Goal: Feedback & Contribution: Contribute content

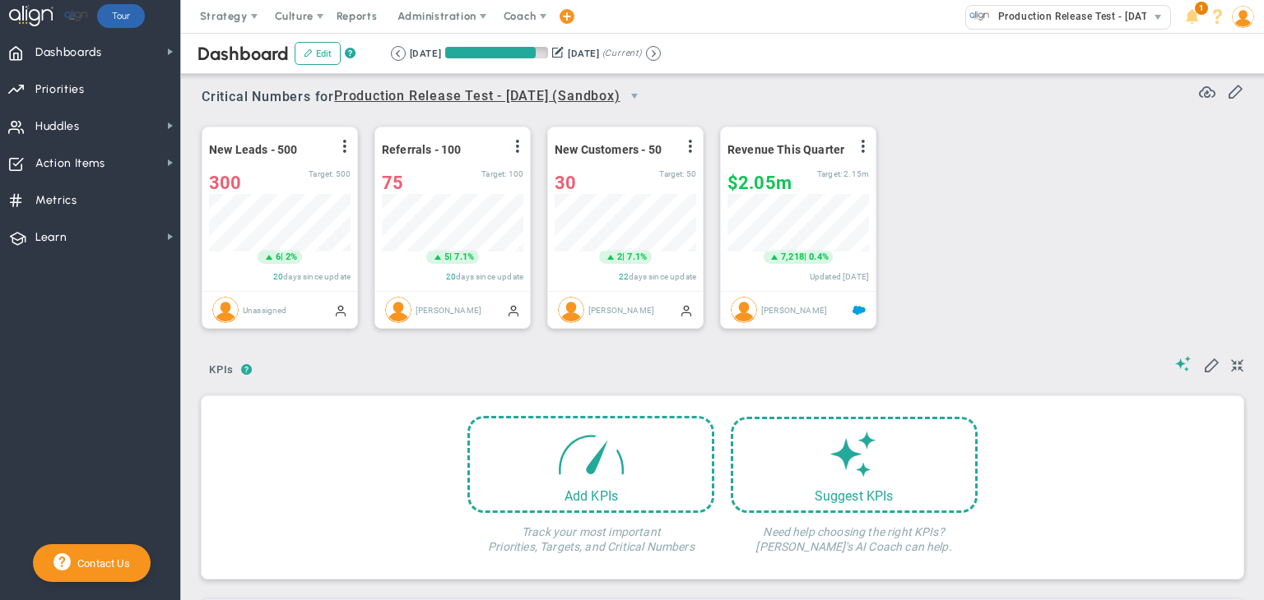
scroll to position [57, 141]
click at [520, 24] on span "Coach" at bounding box center [521, 16] width 60 height 33
click at [521, 74] on span "Resources" at bounding box center [550, 82] width 116 height 33
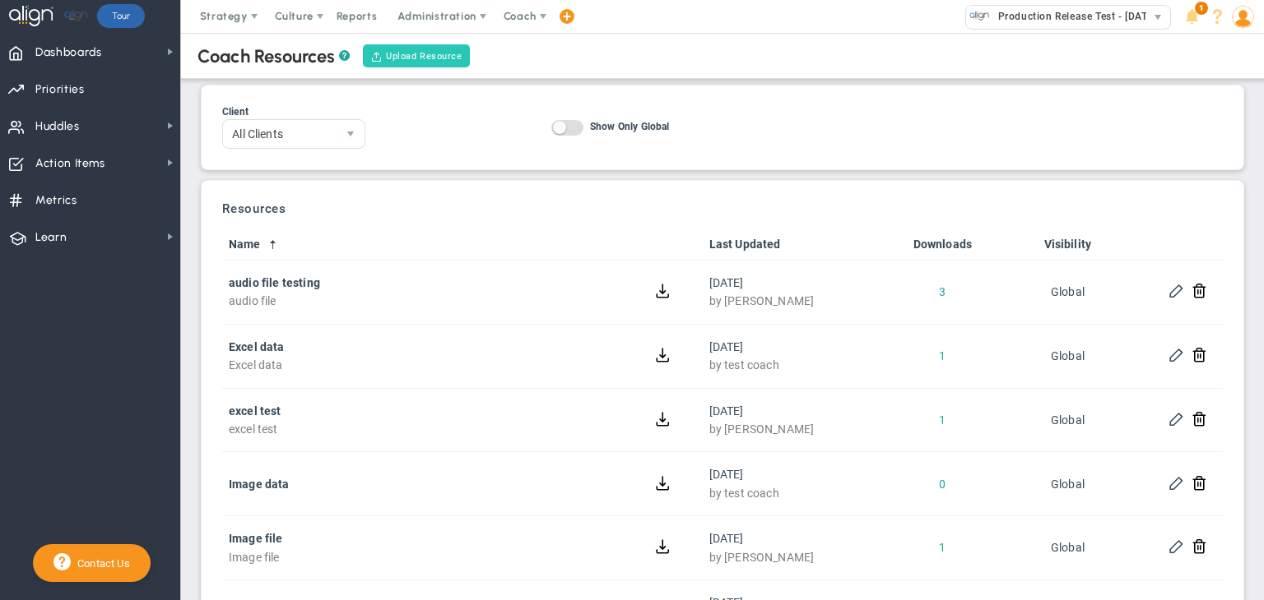
click at [395, 45] on button "Upload Resource" at bounding box center [417, 55] width 108 height 23
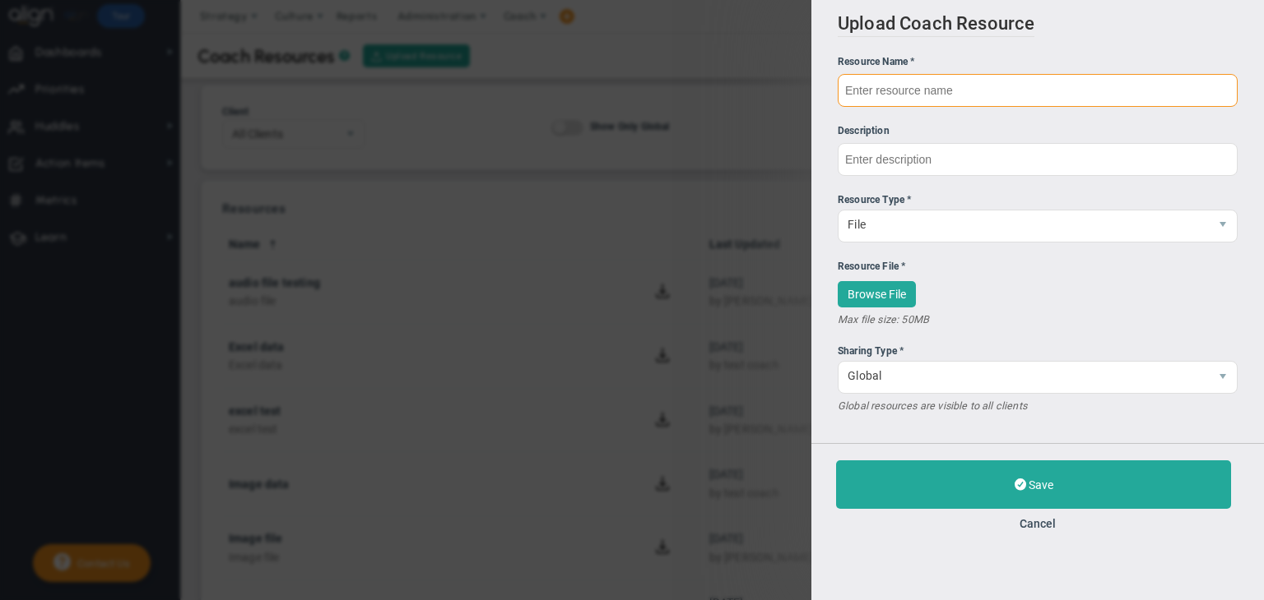
click at [989, 101] on input "text" at bounding box center [1037, 90] width 400 height 33
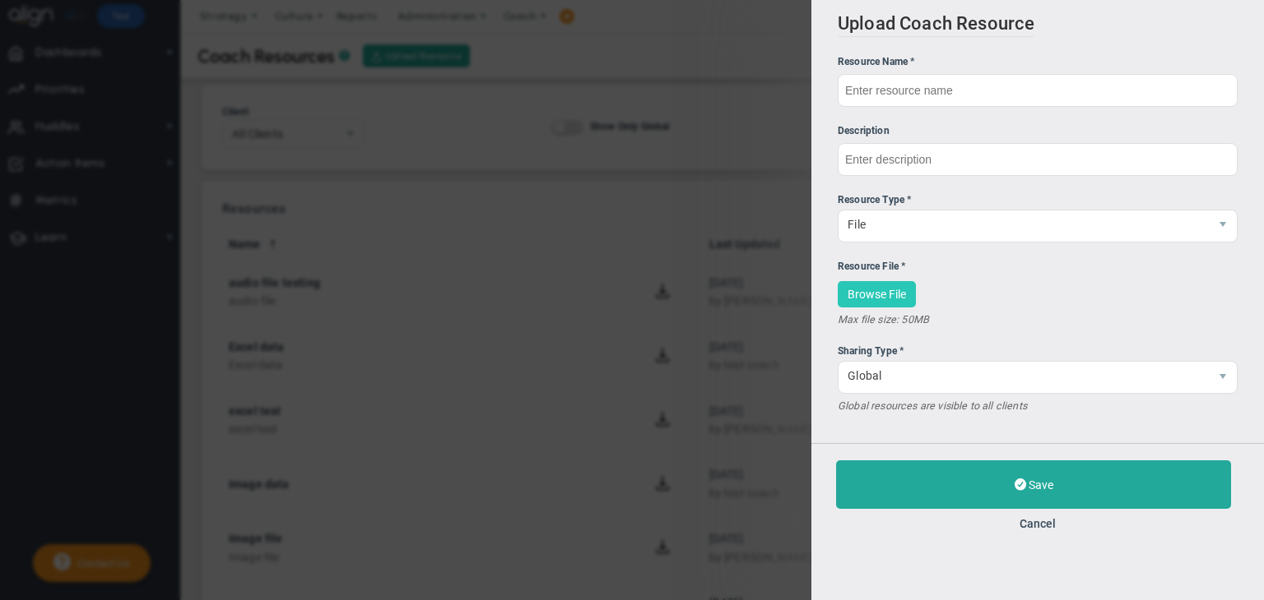
click at [882, 299] on span "Browse File" at bounding box center [876, 294] width 58 height 13
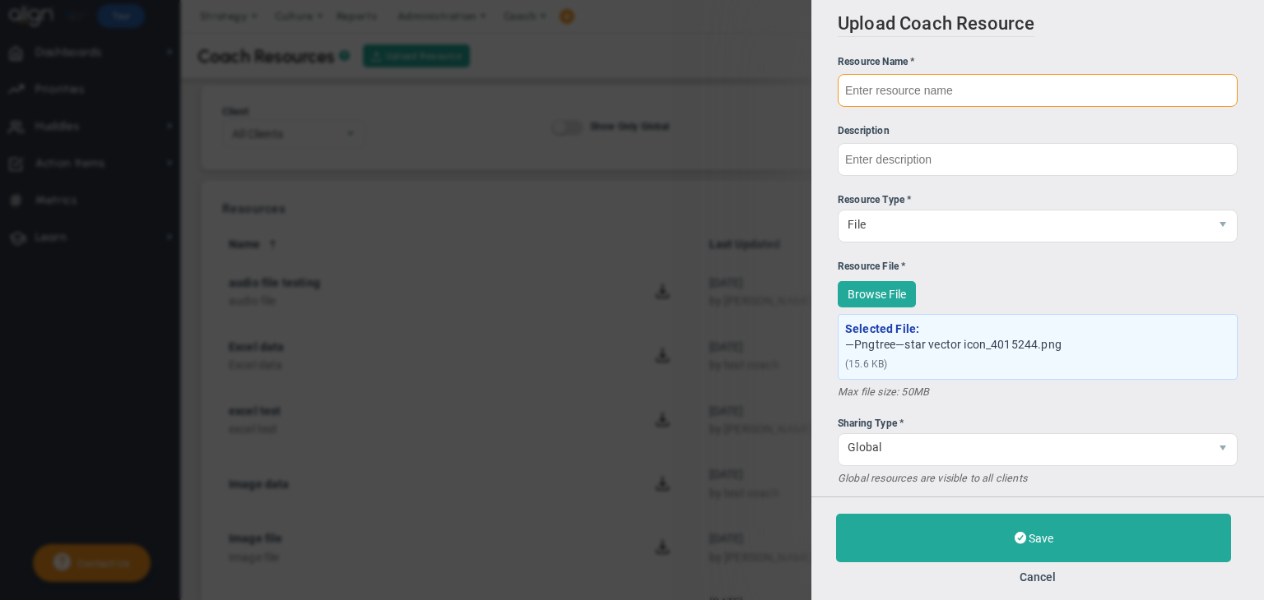
click at [883, 100] on input "text" at bounding box center [1037, 90] width 400 height 33
type input "Image Resource"
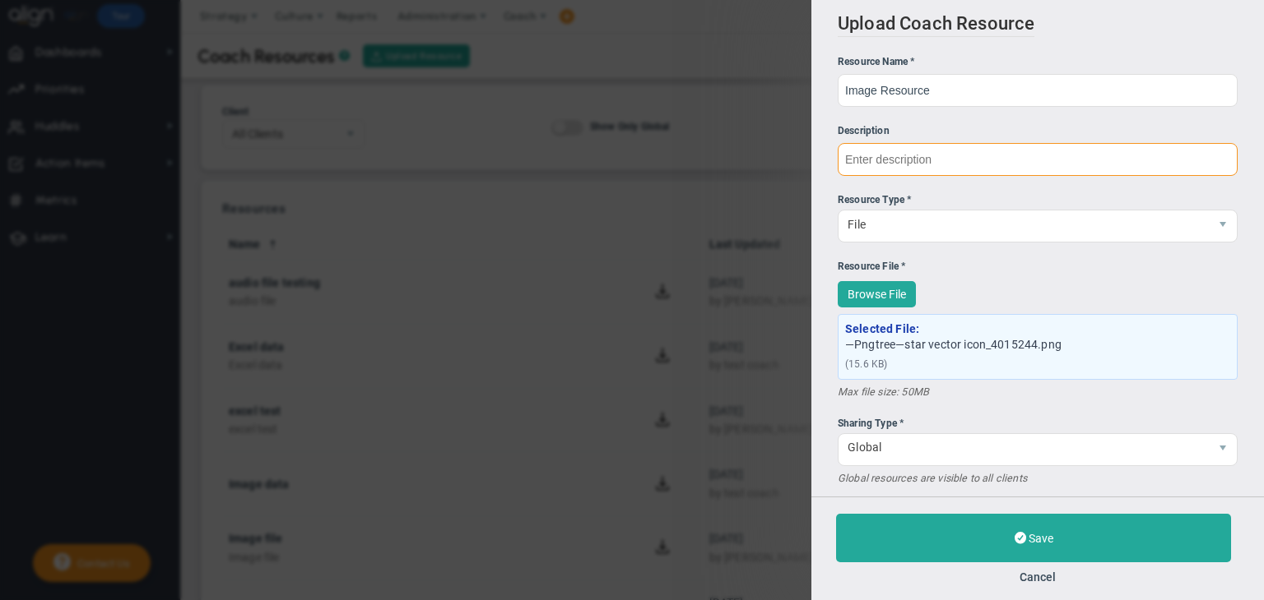
click at [892, 152] on input "text" at bounding box center [1037, 159] width 400 height 33
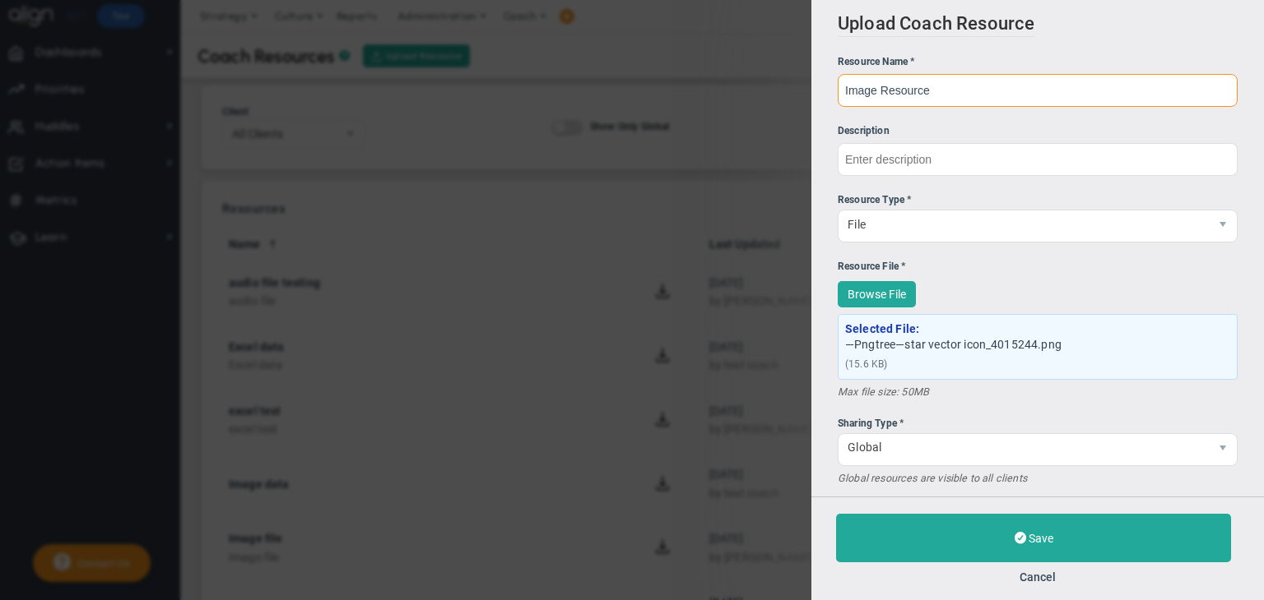
drag, startPoint x: 912, startPoint y: 91, endPoint x: 789, endPoint y: 62, distance: 126.9
click at [789, 62] on div "Upload Coach Resource Resource Name * Image Resource Description Resource Type …" at bounding box center [632, 300] width 1264 height 600
click at [872, 138] on div "Description" at bounding box center [1037, 131] width 400 height 16
click at [873, 142] on li "Description" at bounding box center [1037, 149] width 400 height 53
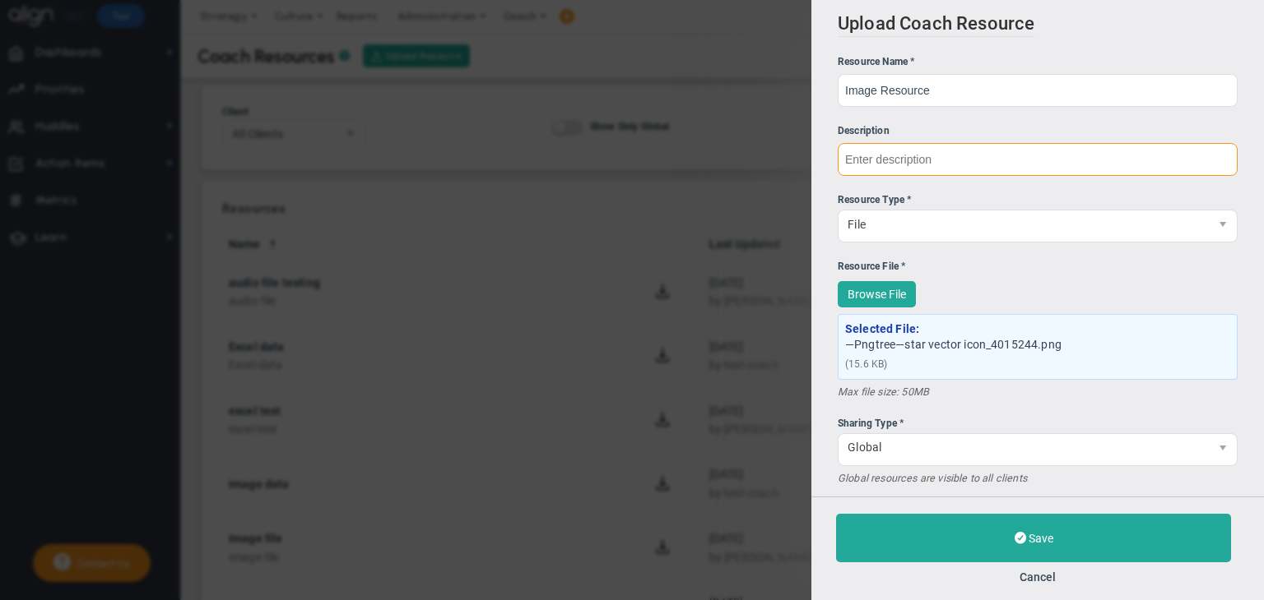
click at [873, 155] on input "text" at bounding box center [1037, 159] width 400 height 33
paste input "Image Resource"
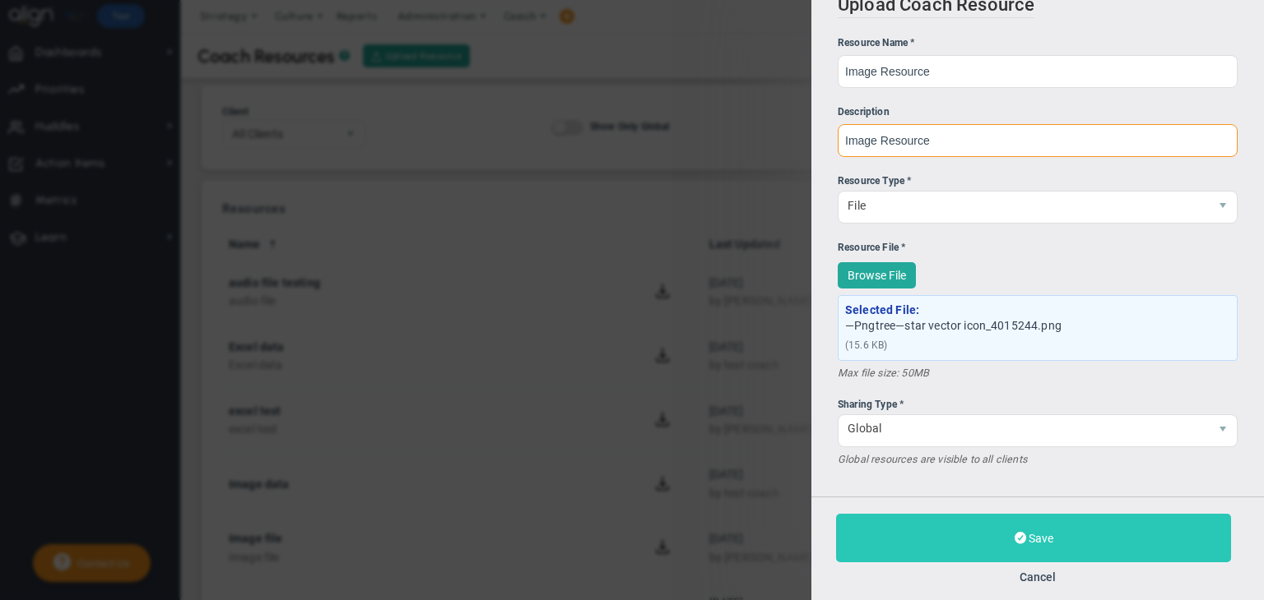
type input "Image Resource"
click at [994, 532] on button "Save" at bounding box center [1033, 538] width 395 height 49
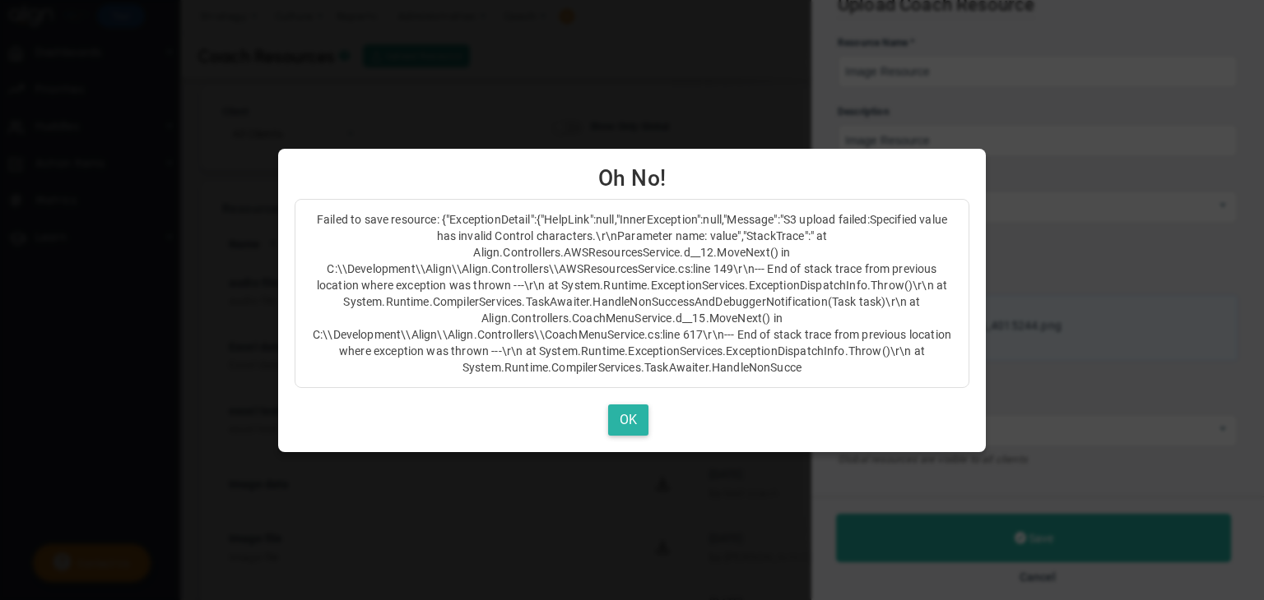
click at [623, 406] on button "OK" at bounding box center [628, 421] width 40 height 32
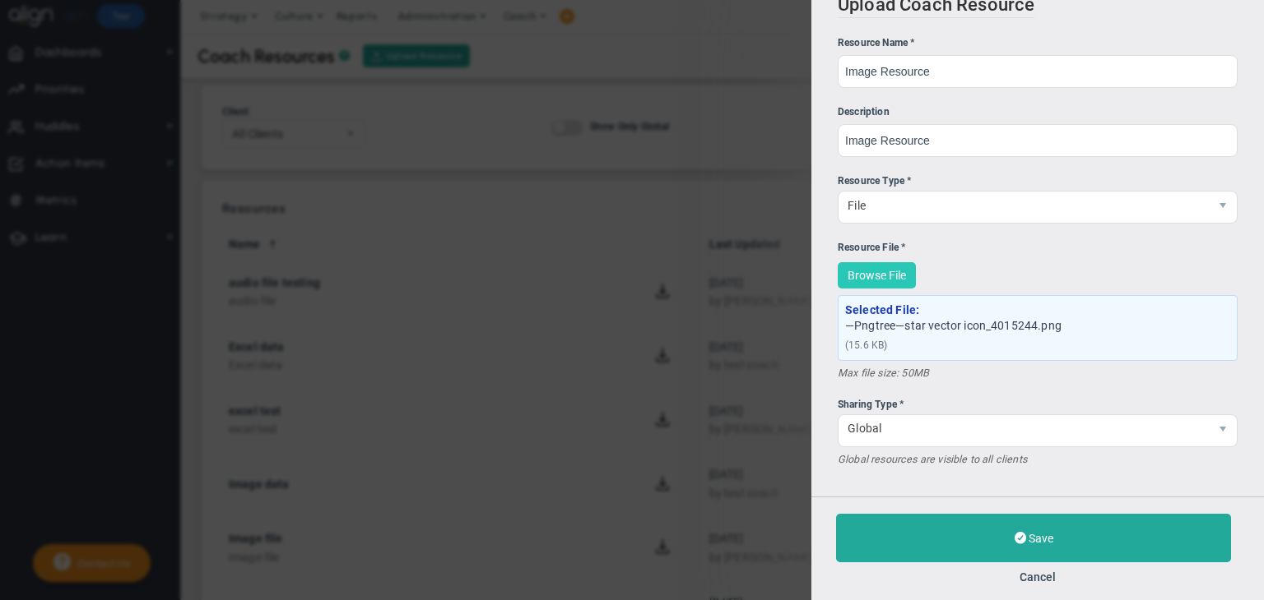
click at [866, 287] on button "Browse File" at bounding box center [876, 275] width 78 height 27
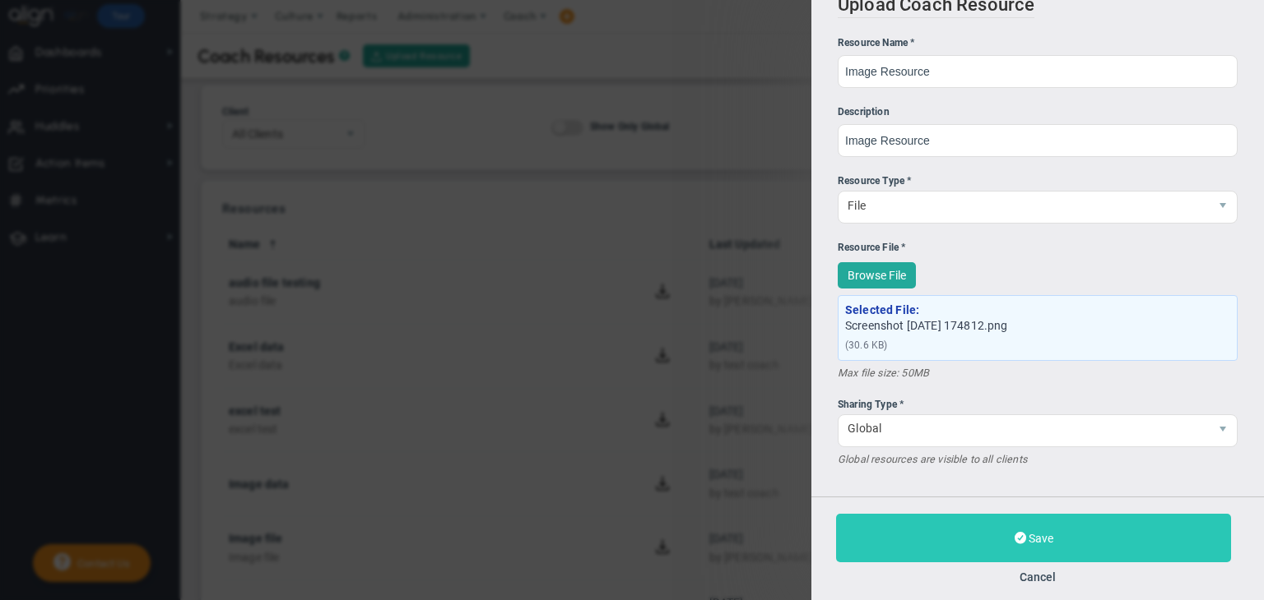
click at [985, 543] on button "Save" at bounding box center [1033, 538] width 395 height 49
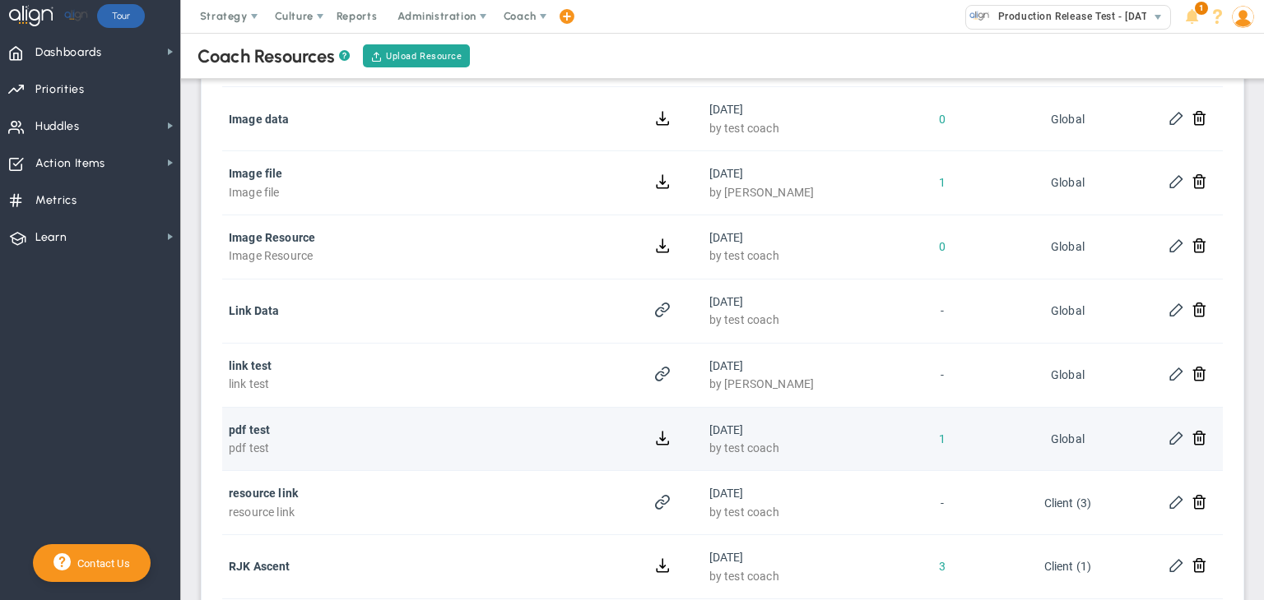
scroll to position [573, 0]
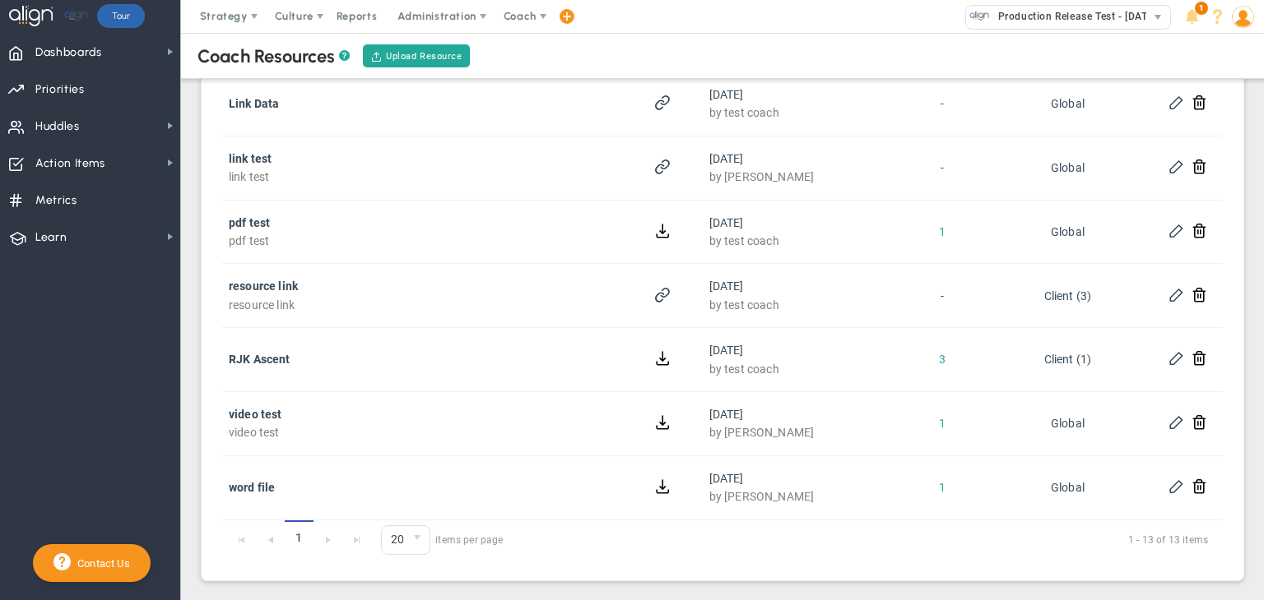
click at [320, 540] on div "1 1 20 20 50 100 250 items per page 1 - 13 of 13 items" at bounding box center [722, 540] width 1000 height 39
click at [322, 540] on div "1 1 20 20 50 100 250 items per page 1 - 13 of 13 items" at bounding box center [722, 540] width 1000 height 39
click at [388, 536] on span "20" at bounding box center [394, 540] width 24 height 28
click at [400, 498] on li "250" at bounding box center [406, 502] width 48 height 35
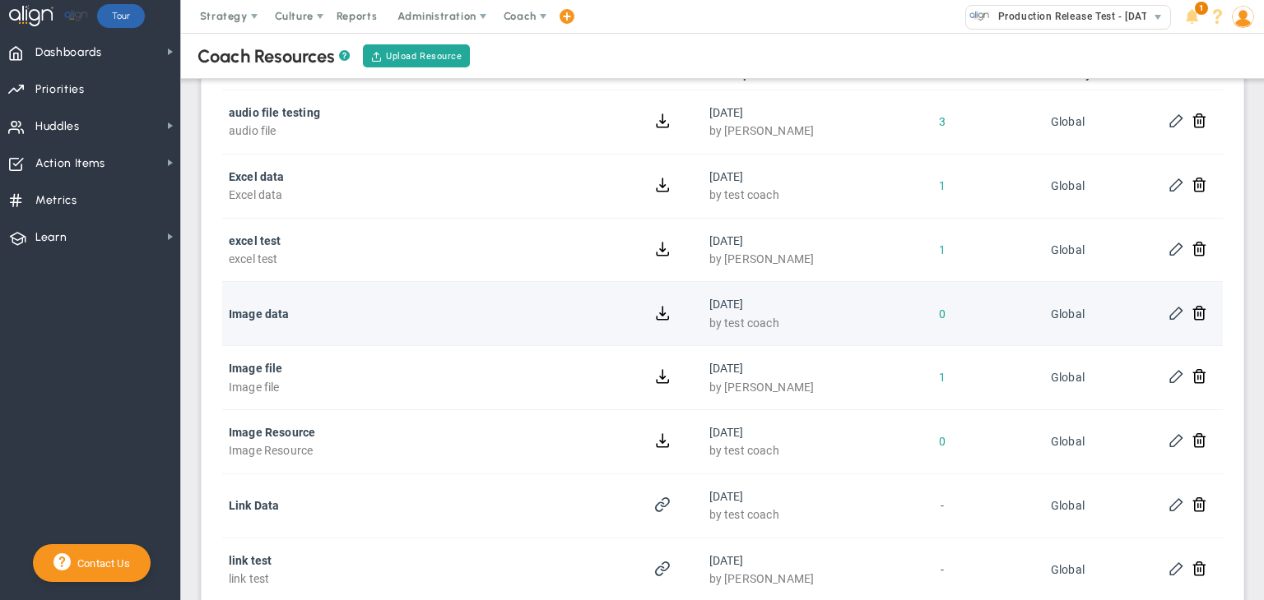
scroll to position [204, 0]
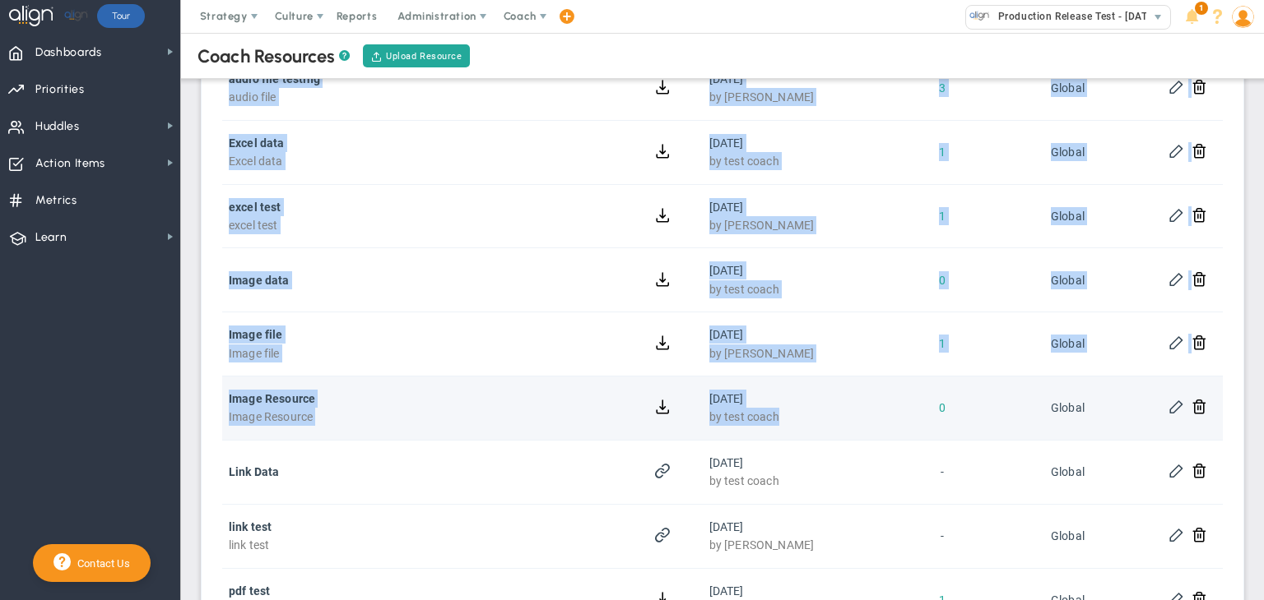
drag, startPoint x: 209, startPoint y: 385, endPoint x: 810, endPoint y: 429, distance: 602.9
click at [810, 429] on div "Resources Name Last Updated Downloads Visibility audio file testing audio file …" at bounding box center [722, 463] width 1025 height 956
click at [864, 416] on div "09/08/2025 by test coach" at bounding box center [802, 408] width 187 height 37
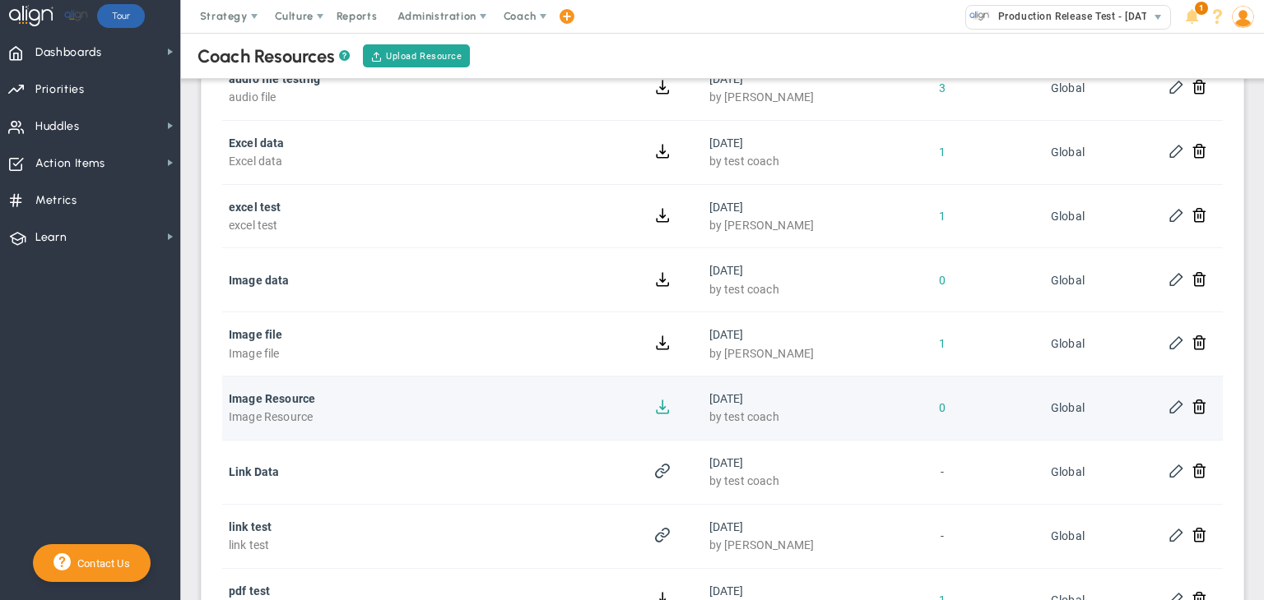
click at [659, 402] on button at bounding box center [663, 406] width 16 height 16
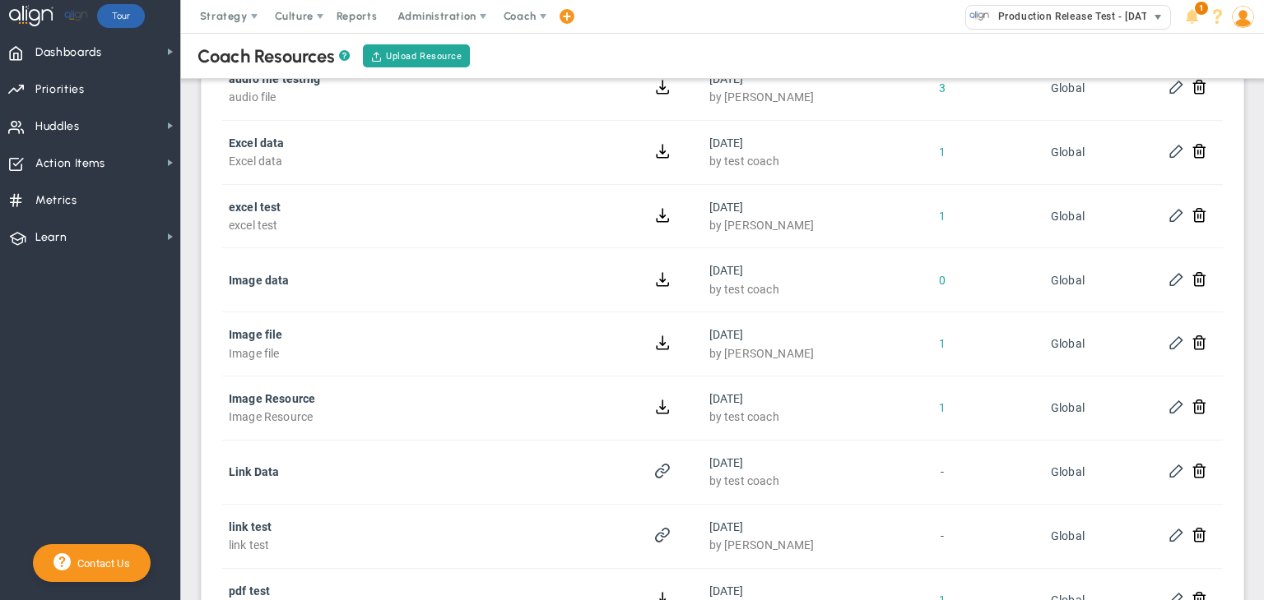
click at [1129, 21] on span "Production Release Test - [DATE] (Sandbox)" at bounding box center [1100, 16] width 220 height 21
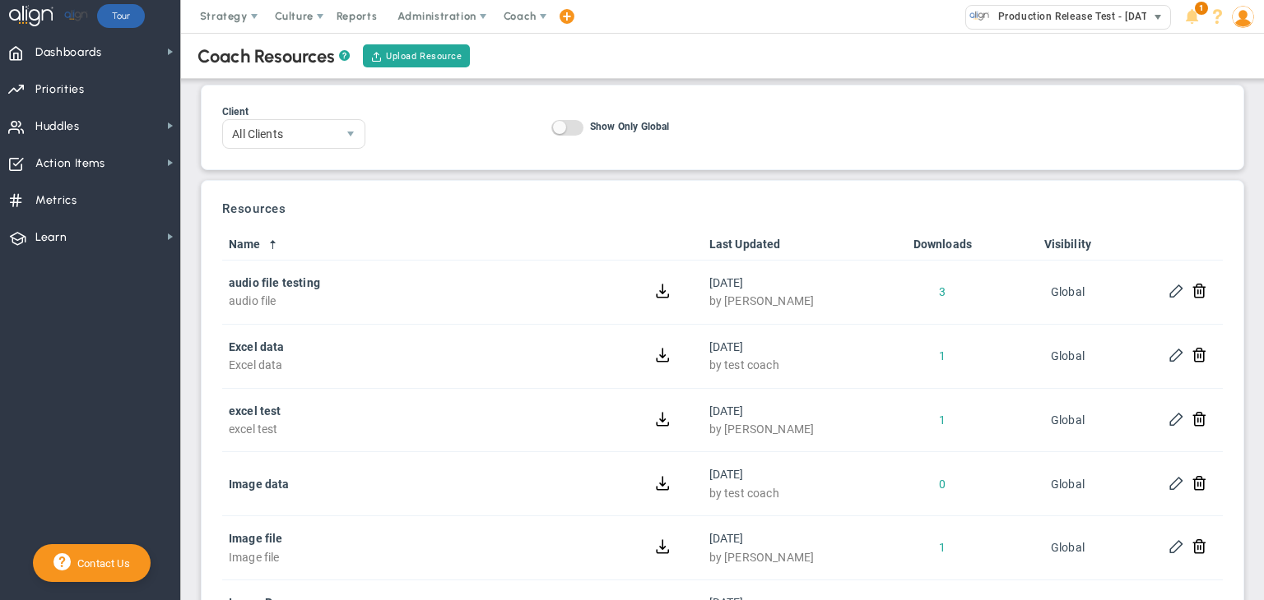
click at [1127, 20] on span "Production Release Test - [DATE] (Sandbox)" at bounding box center [1100, 16] width 220 height 21
click at [1236, 16] on img at bounding box center [1242, 17] width 22 height 22
click at [1241, 28] on span at bounding box center [1243, 16] width 26 height 33
click at [1247, 24] on img at bounding box center [1242, 17] width 22 height 22
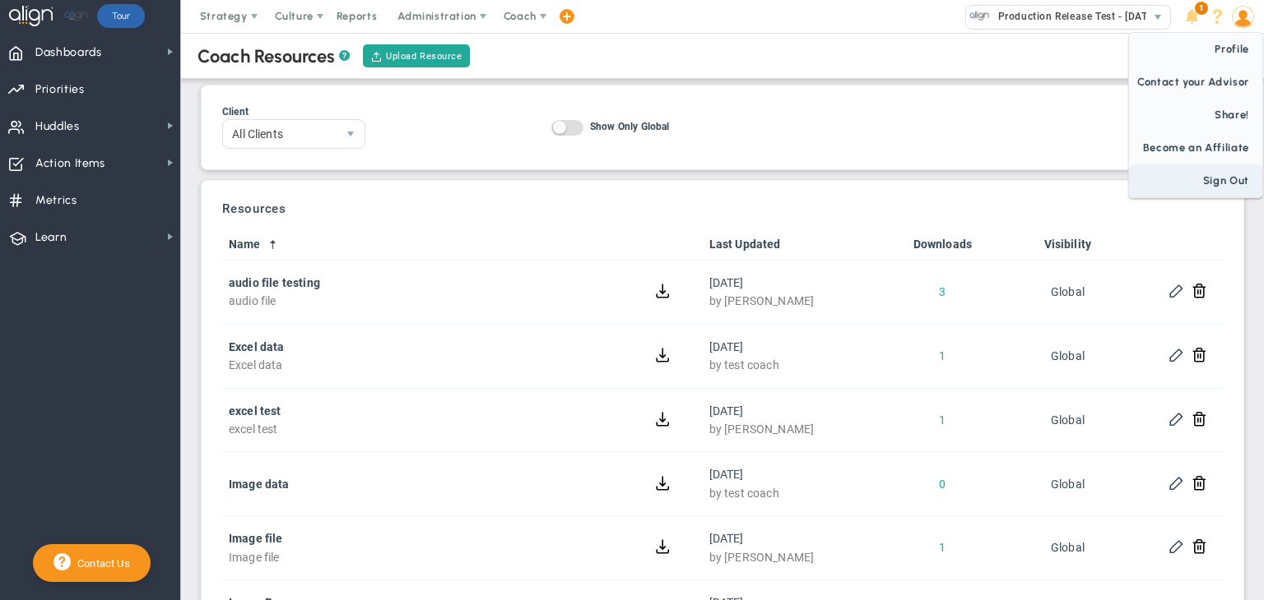
click at [1226, 169] on span "Sign Out" at bounding box center [1195, 181] width 133 height 33
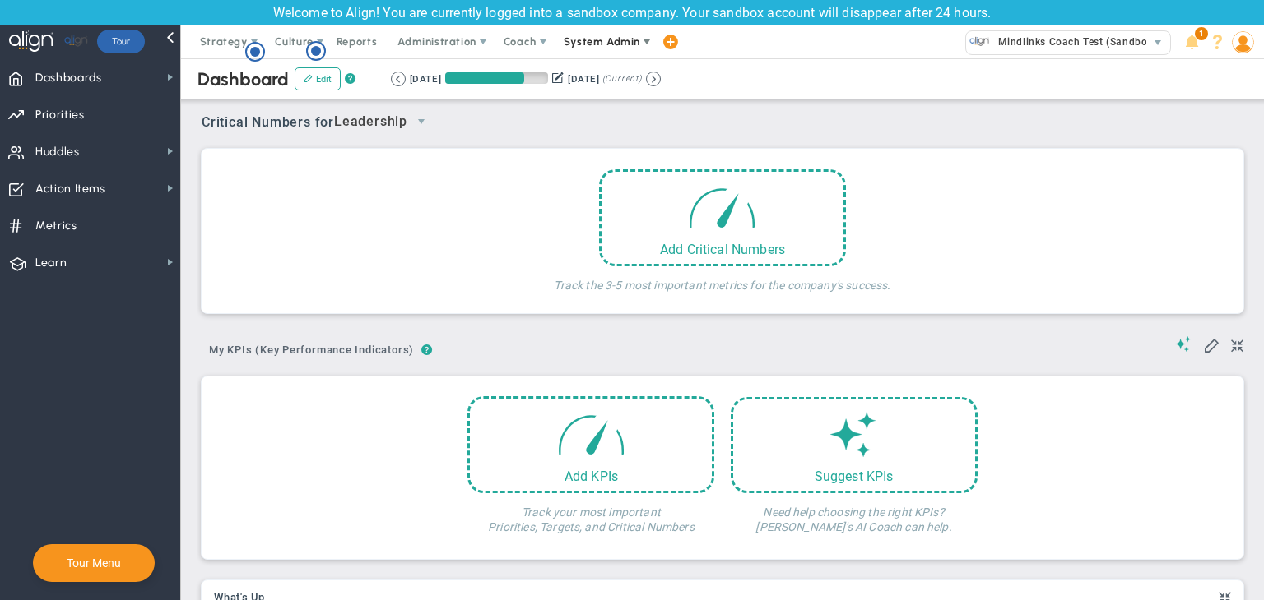
click at [585, 44] on span "System Admin" at bounding box center [601, 41] width 77 height 12
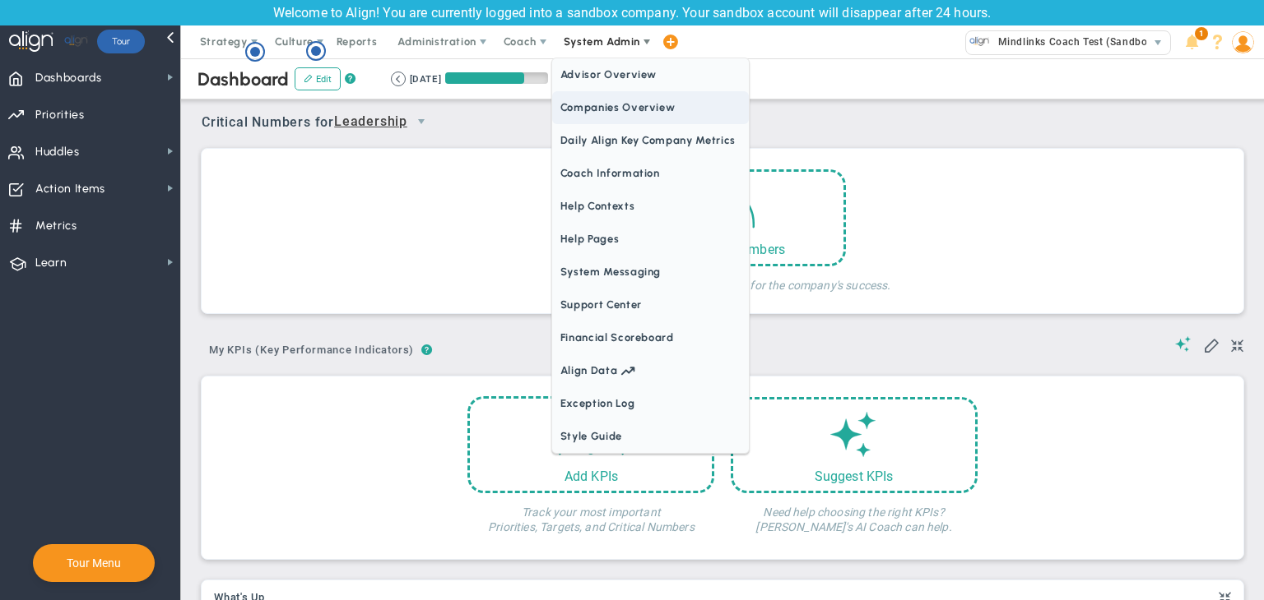
click at [616, 104] on span "Companies Overview" at bounding box center [650, 107] width 197 height 33
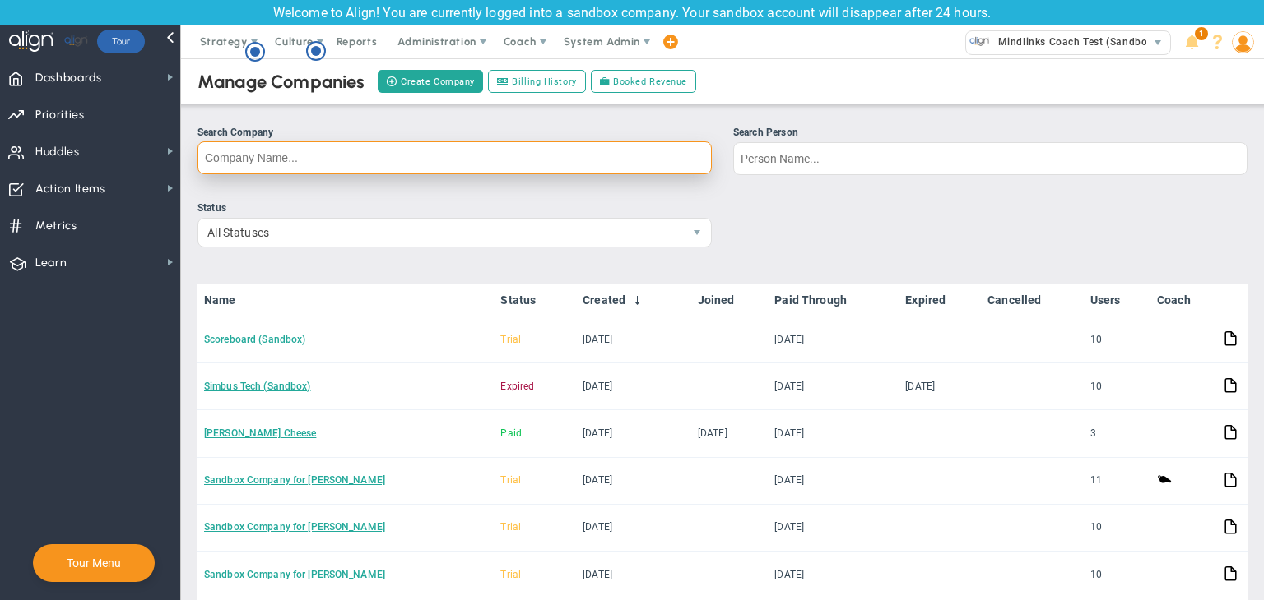
click at [452, 158] on input "Search Company" at bounding box center [454, 157] width 514 height 33
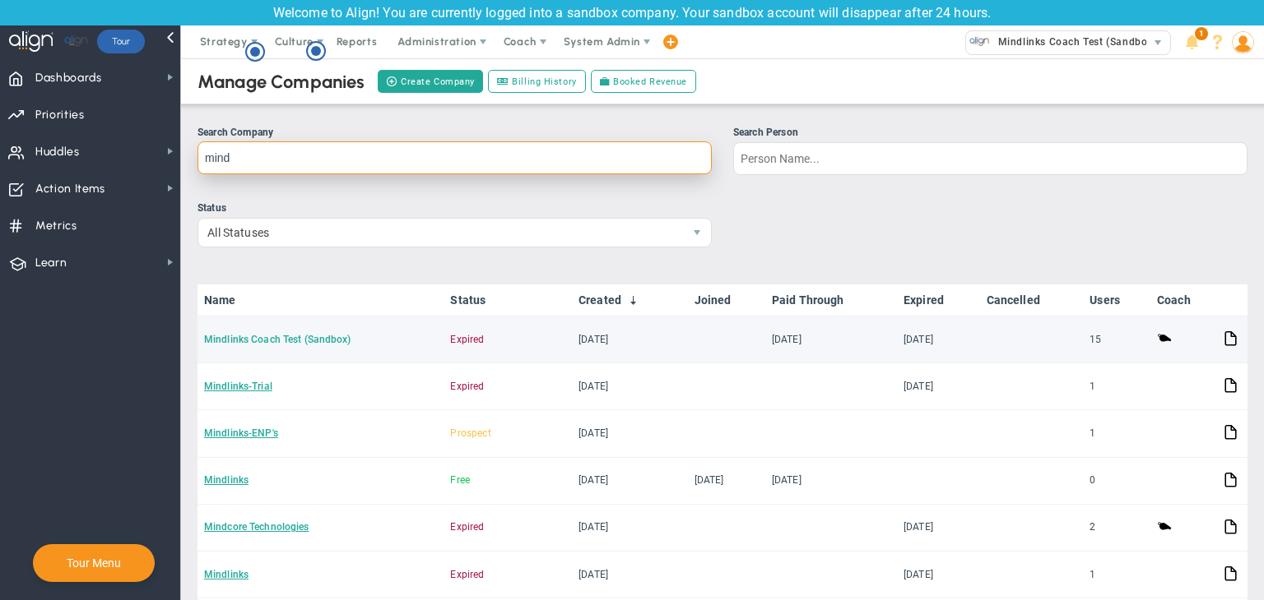
type input "mind"
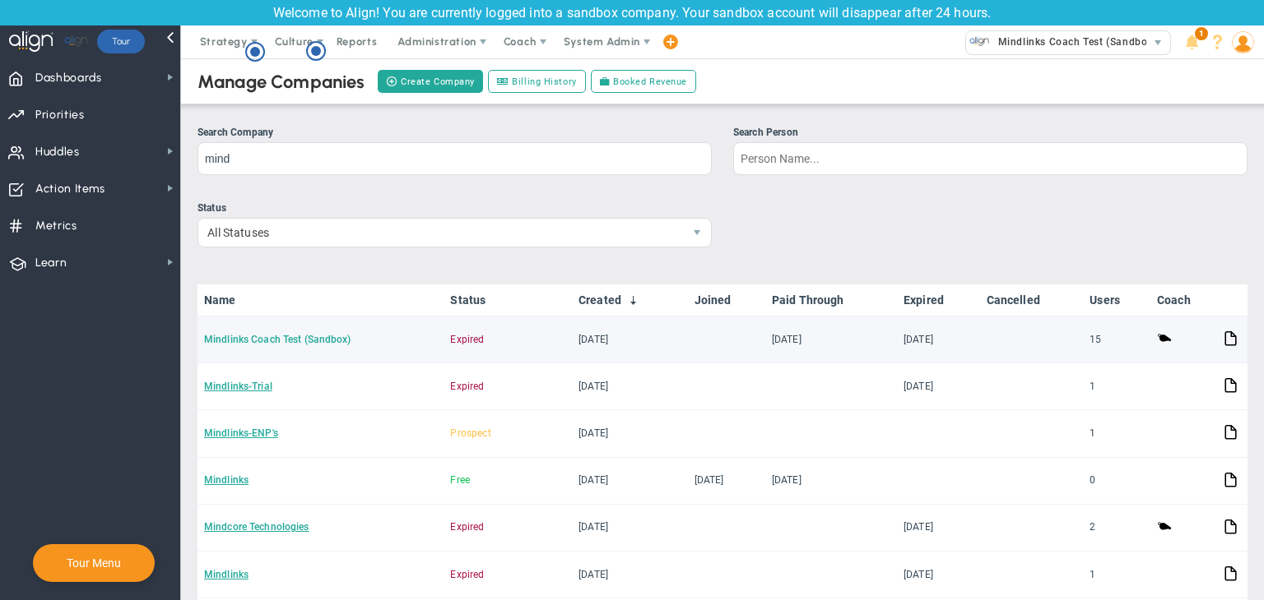
click at [308, 342] on link "Mindlinks Coach Test (Sandbox)" at bounding box center [277, 340] width 147 height 12
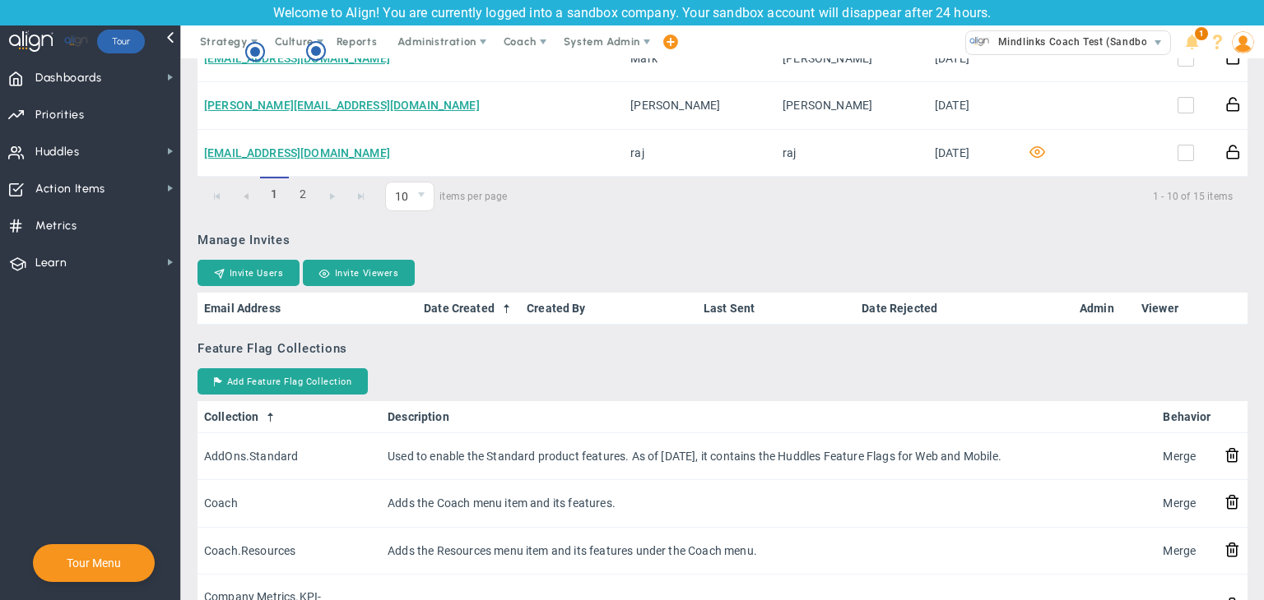
scroll to position [1139, 0]
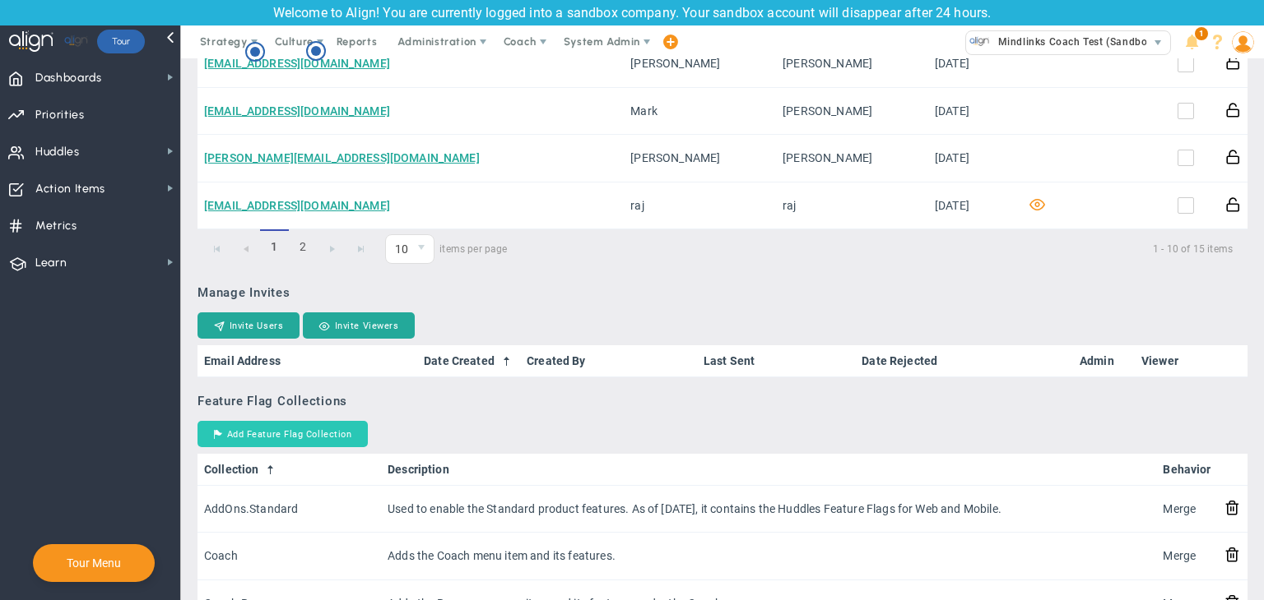
click at [276, 441] on button "Add Feature Flag Collection" at bounding box center [282, 434] width 170 height 26
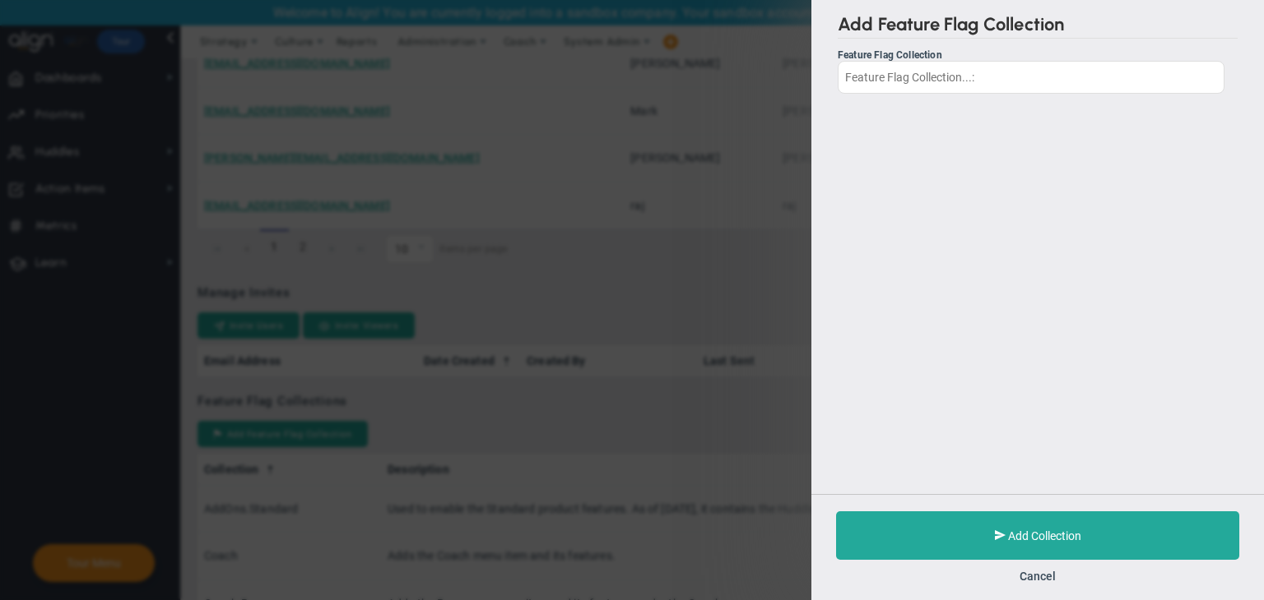
click at [636, 396] on div "Add Feature Flag Collection Feature Flag Collection Add Collection Cancel" at bounding box center [632, 300] width 1264 height 600
click at [915, 86] on input "text" at bounding box center [1030, 76] width 387 height 33
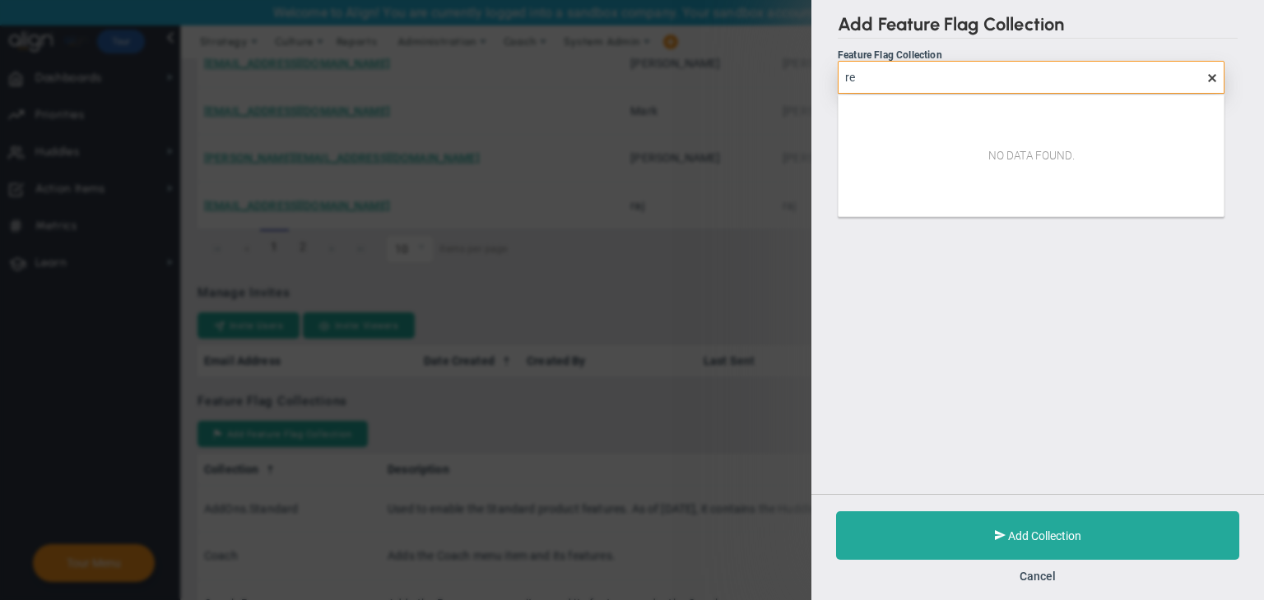
type input "r"
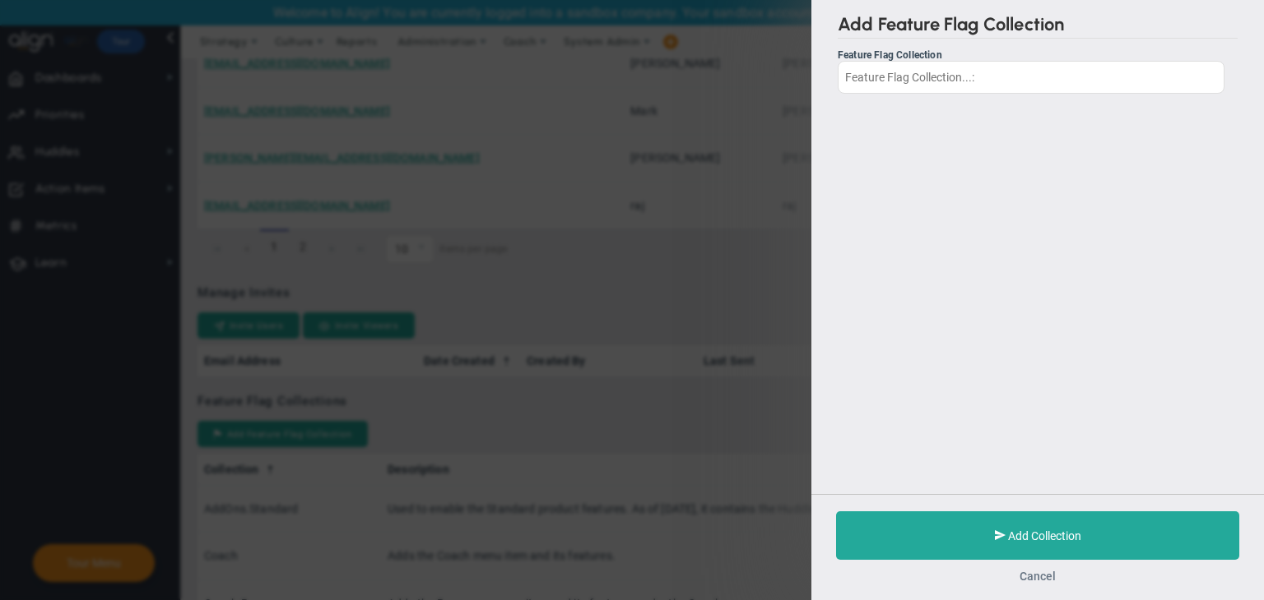
click at [1032, 572] on button "Cancel" at bounding box center [1037, 576] width 36 height 13
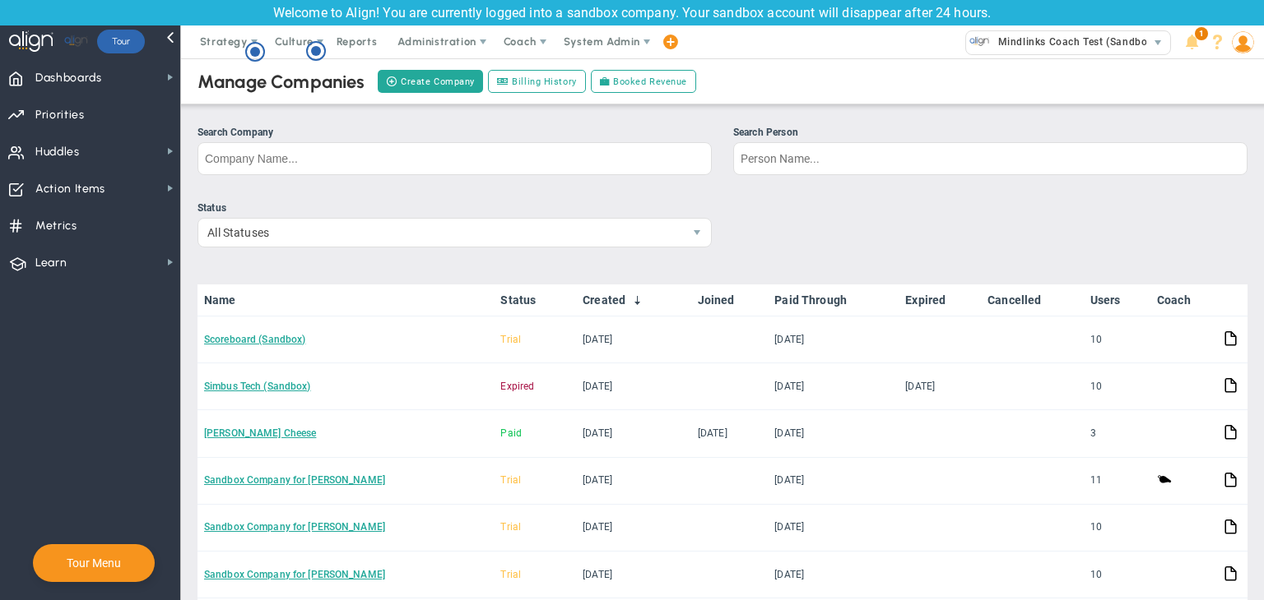
click at [507, 206] on div "Status" at bounding box center [454, 209] width 514 height 16
click at [0, 0] on input "Status All Statuses" at bounding box center [0, 0] width 0 height 0
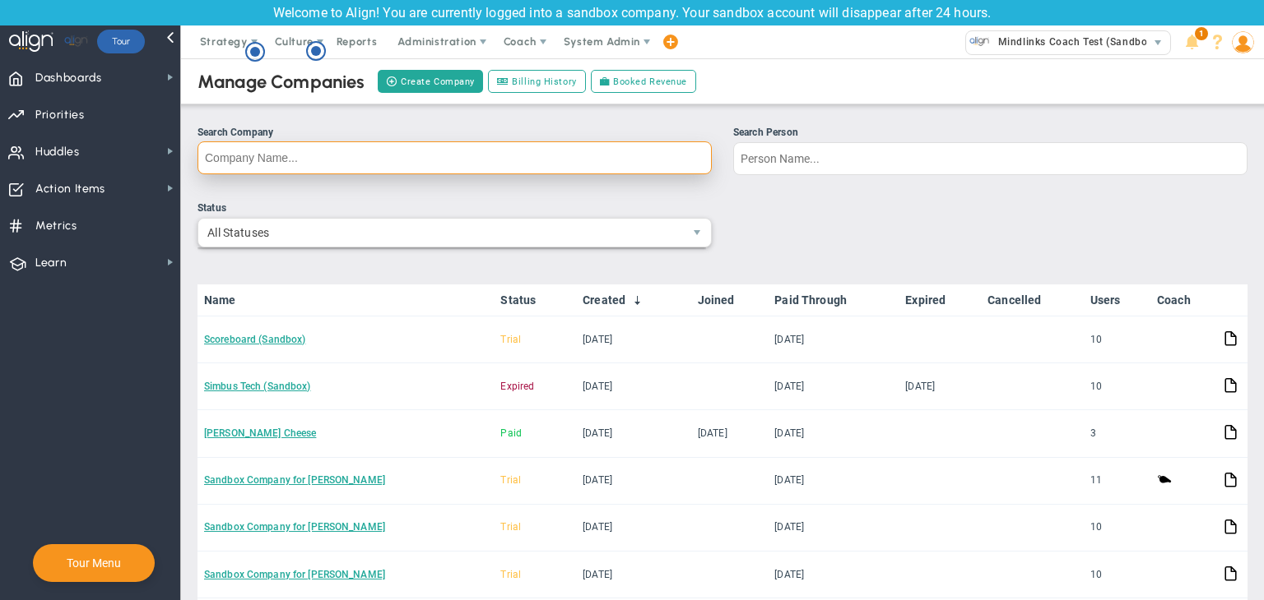
click at [452, 153] on input "Search Company" at bounding box center [454, 157] width 514 height 33
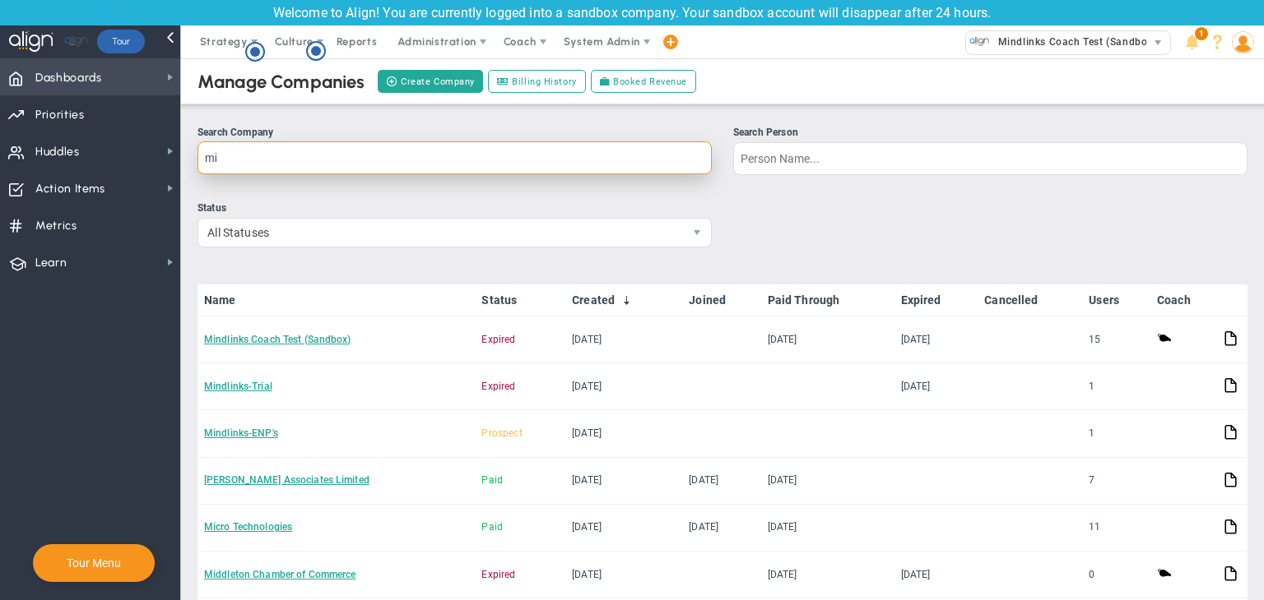
type input "mi"
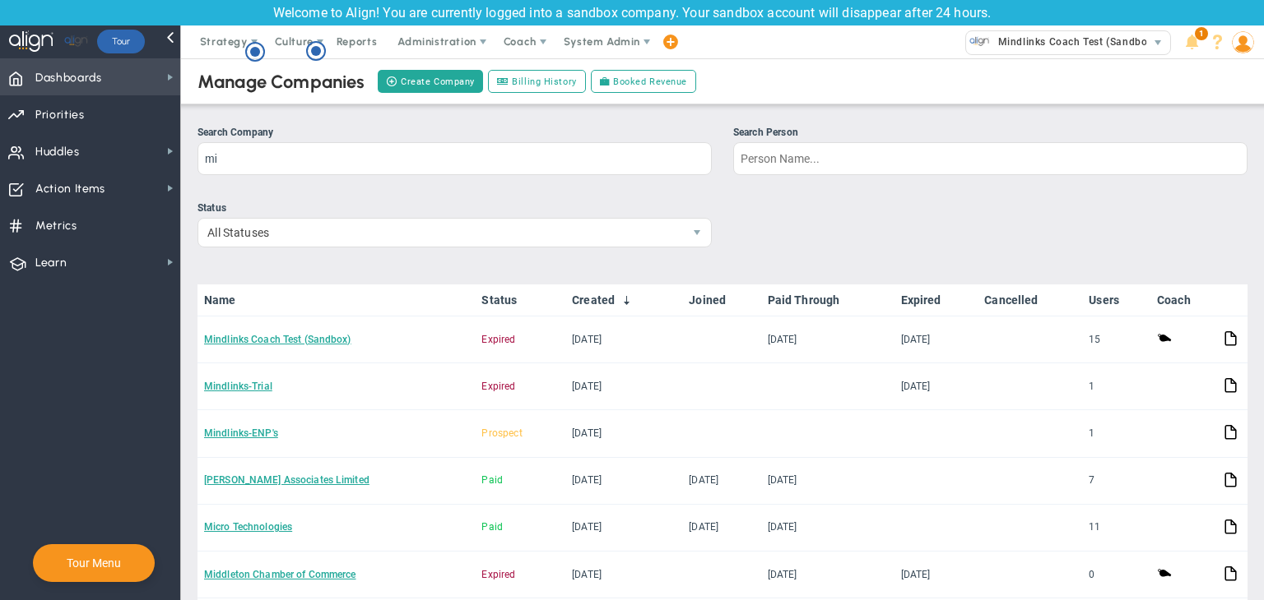
click at [34, 71] on span "Dashboards Dashboards" at bounding box center [90, 76] width 180 height 37
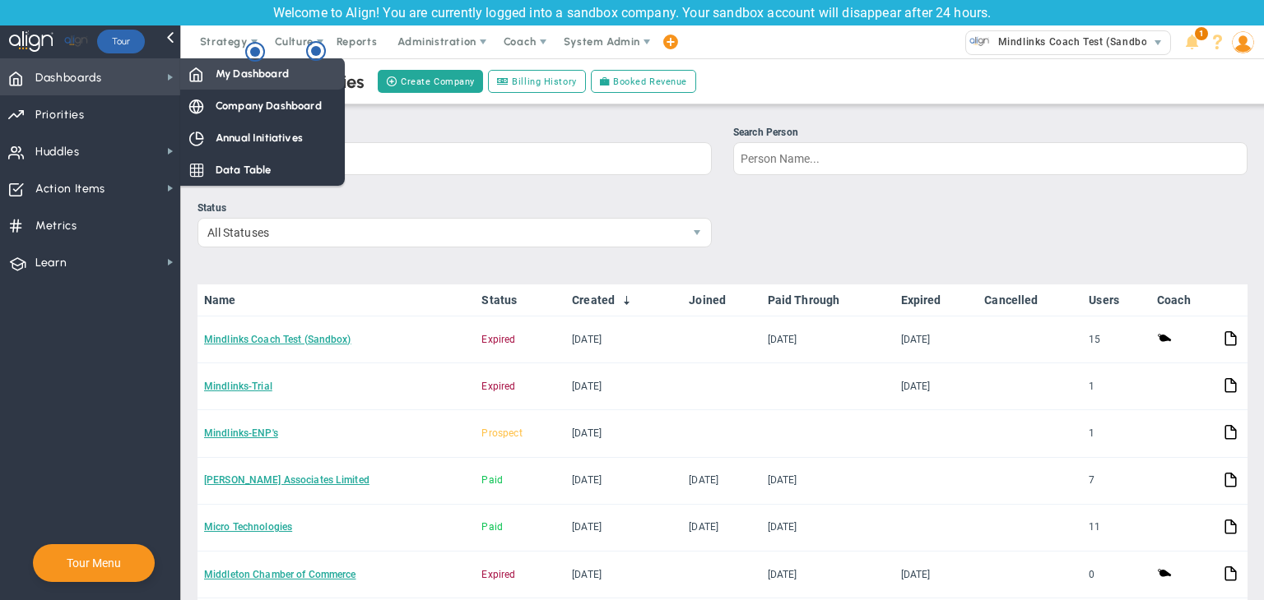
click at [224, 74] on span "My Dashboard" at bounding box center [252, 74] width 73 height 16
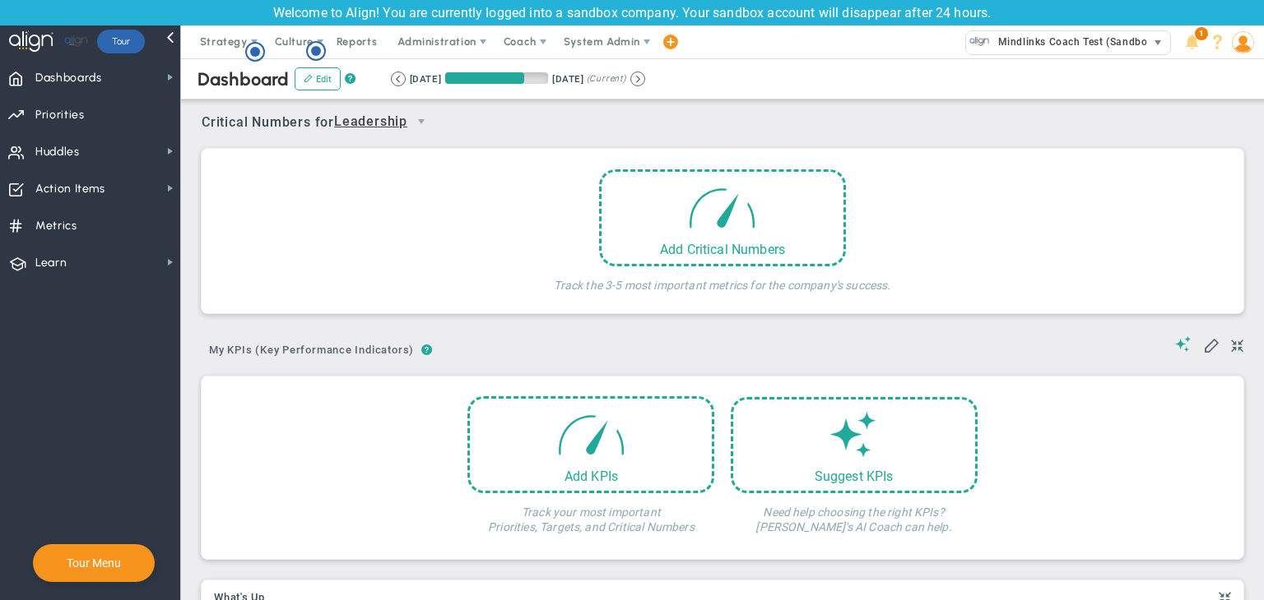
click at [1056, 49] on span "Mindlinks Coach Test (Sandbox)" at bounding box center [1073, 41] width 167 height 21
click at [523, 41] on span "Coach" at bounding box center [519, 41] width 33 height 12
click at [518, 113] on span "Resources" at bounding box center [550, 107] width 116 height 33
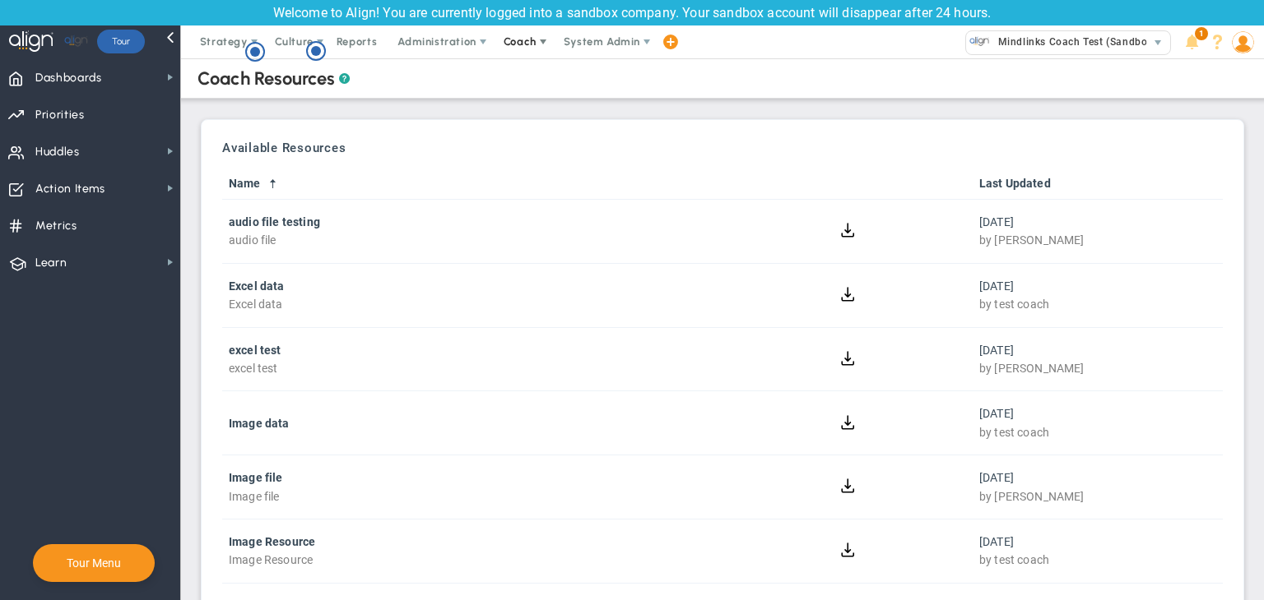
click at [517, 41] on span "Coach" at bounding box center [519, 41] width 33 height 12
click at [526, 110] on span "Resources" at bounding box center [550, 107] width 116 height 33
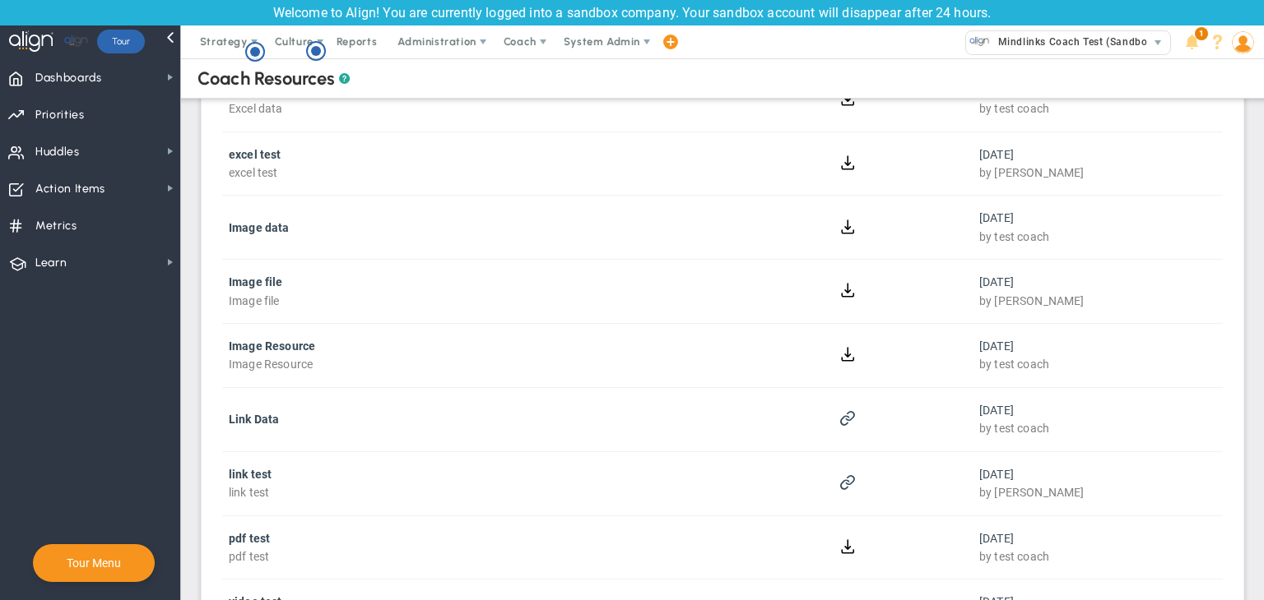
scroll to position [201, 0]
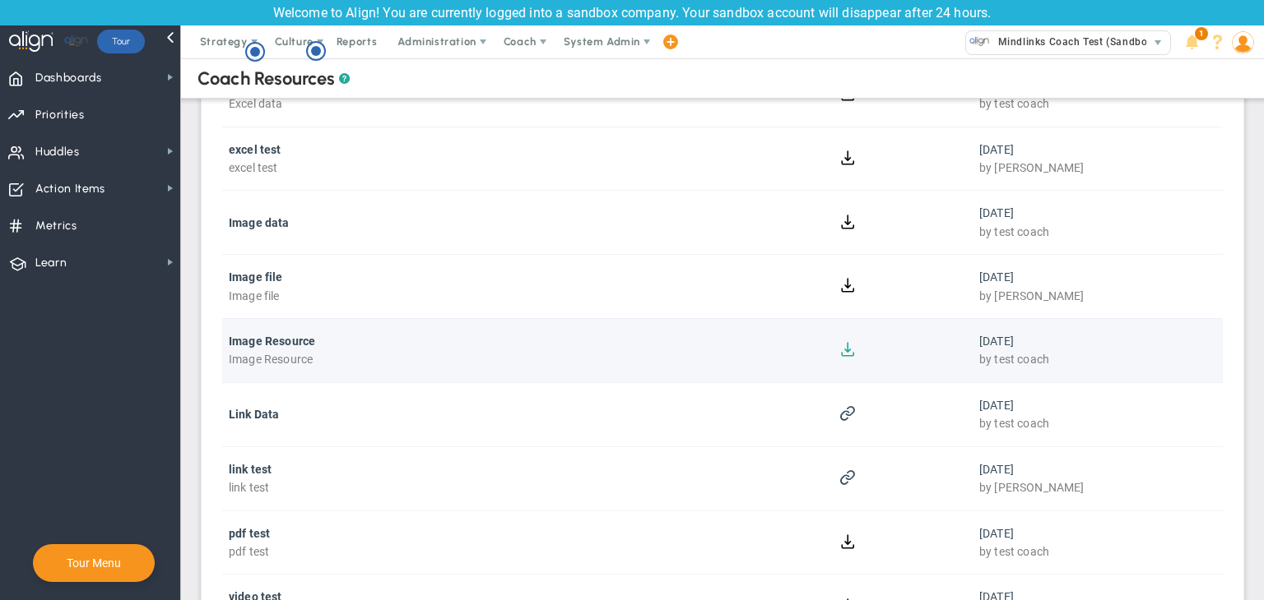
click at [842, 348] on button at bounding box center [848, 349] width 16 height 16
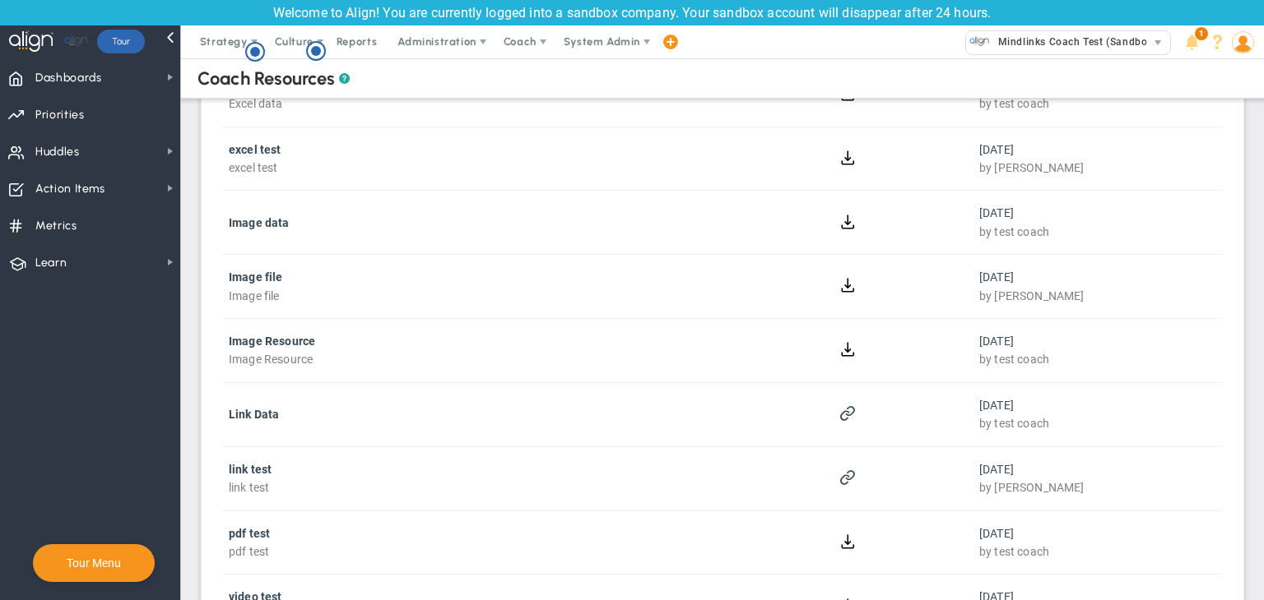
click at [1019, 20] on div "Welcome to Align! You are currently logged into a sandbox company. Your sandbox…" at bounding box center [632, 13] width 1264 height 26
